Goal: Task Accomplishment & Management: Use online tool/utility

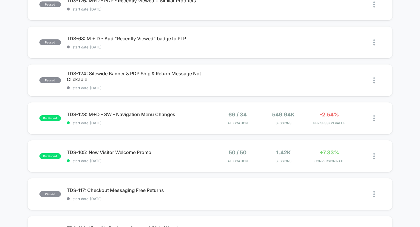
scroll to position [240, 0]
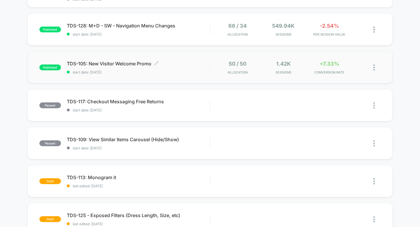
click at [122, 70] on span "start date: [DATE]" at bounding box center [138, 72] width 143 height 4
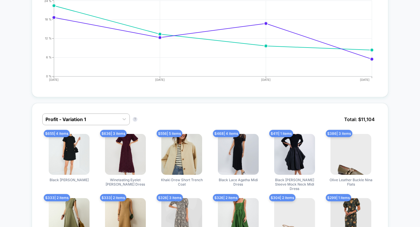
scroll to position [295, 0]
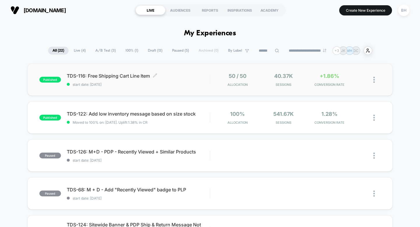
click at [122, 76] on span "TDS-116: Free Shipping Cart Line Item Click to edit experience details" at bounding box center [138, 76] width 143 height 6
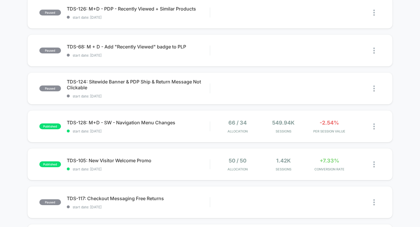
scroll to position [143, 0]
click at [122, 160] on span "TDS-105: New Visitor Welcome Promo Click to edit experience details" at bounding box center [138, 160] width 143 height 6
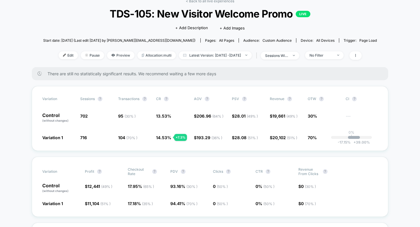
scroll to position [32, 0]
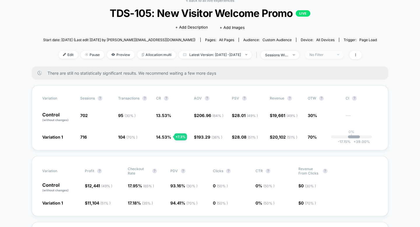
click at [332, 55] on div "No Filter" at bounding box center [320, 54] width 23 height 4
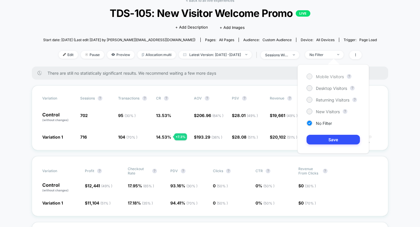
click at [311, 77] on div at bounding box center [309, 76] width 4 height 4
click at [334, 139] on button "Save" at bounding box center [332, 140] width 53 height 10
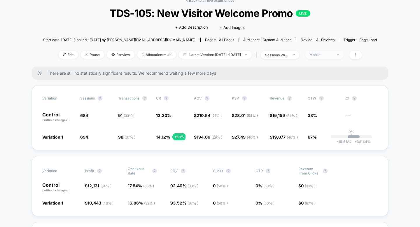
click at [332, 52] on div "Mobile" at bounding box center [320, 54] width 23 height 4
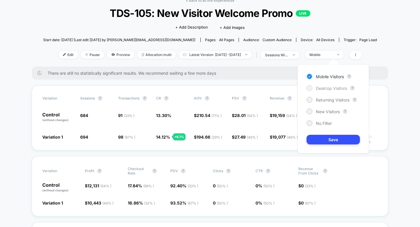
click at [309, 89] on div at bounding box center [309, 88] width 4 height 4
click at [318, 142] on button "Save" at bounding box center [332, 140] width 53 height 10
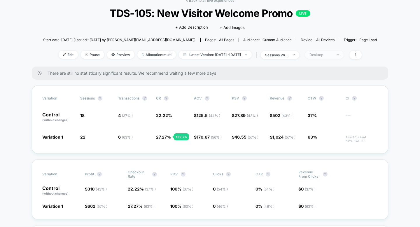
click at [337, 54] on div at bounding box center [334, 54] width 4 height 0
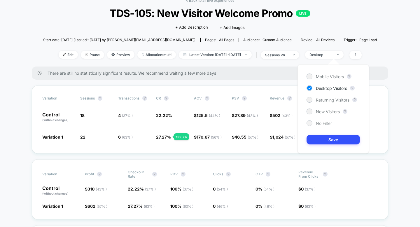
click at [309, 124] on div at bounding box center [309, 123] width 4 height 4
click at [321, 139] on button "Save" at bounding box center [332, 140] width 53 height 10
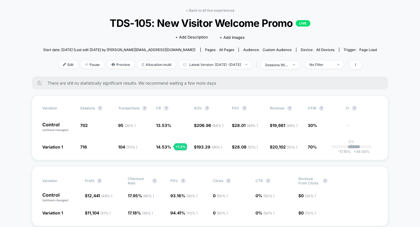
scroll to position [21, 0]
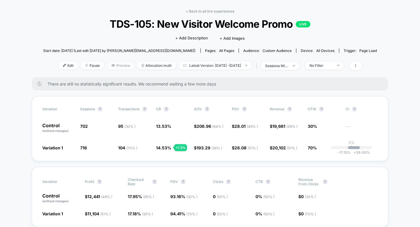
click at [108, 64] on span "Preview" at bounding box center [120, 65] width 27 height 8
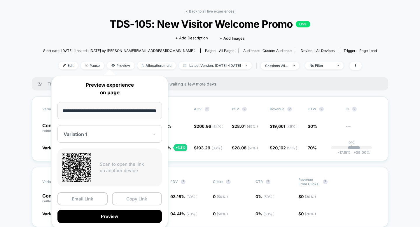
scroll to position [0, 0]
click at [134, 200] on button "Copy Link" at bounding box center [137, 198] width 50 height 13
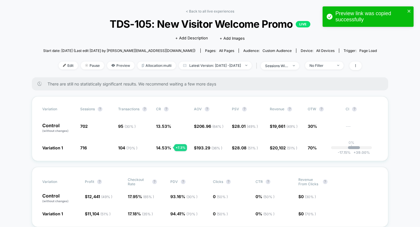
click at [60, 37] on div "< Back to all live experiences TDS-105: New Visitor Welcome Promo LIVE Click to…" at bounding box center [210, 43] width 334 height 68
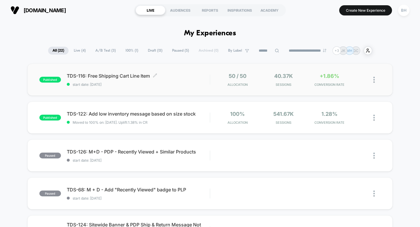
click at [117, 75] on span "TDS-116: Free Shipping Cart Line Item Click to edit experience details" at bounding box center [138, 76] width 143 height 6
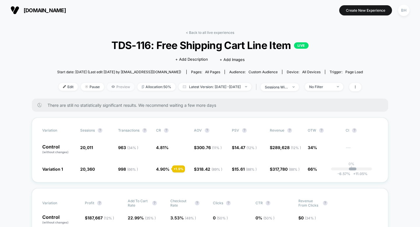
click at [108, 88] on span "Preview" at bounding box center [120, 87] width 27 height 8
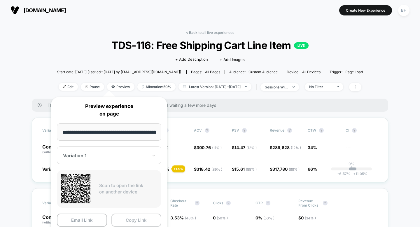
click at [131, 220] on button "Copy Link" at bounding box center [136, 219] width 50 height 13
